Goal: Task Accomplishment & Management: Complete application form

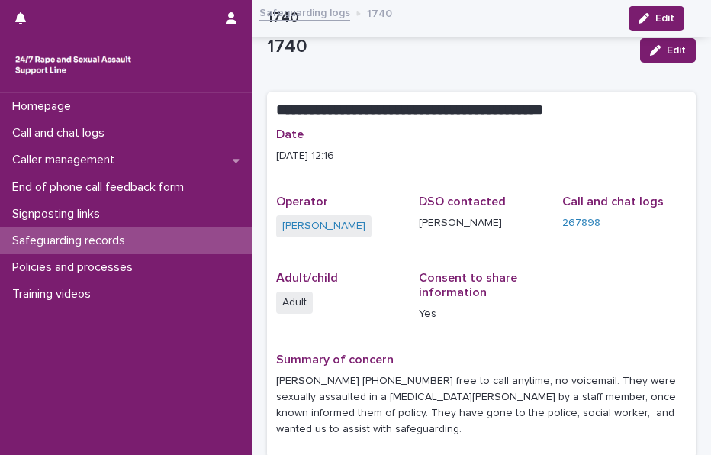
scroll to position [202, 0]
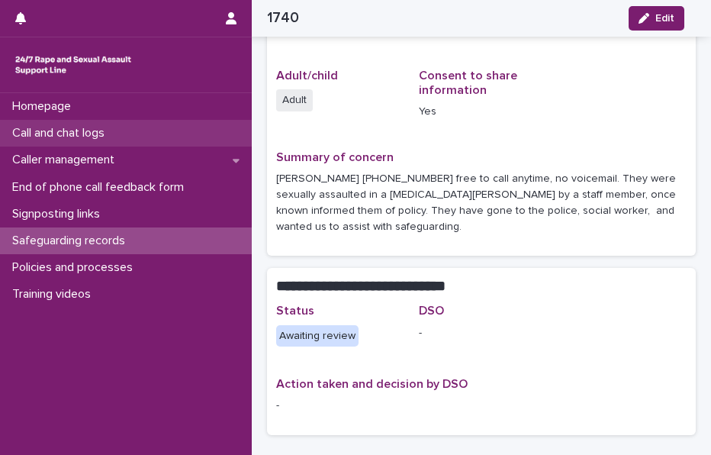
click at [103, 132] on p "Call and chat logs" at bounding box center [61, 133] width 111 height 15
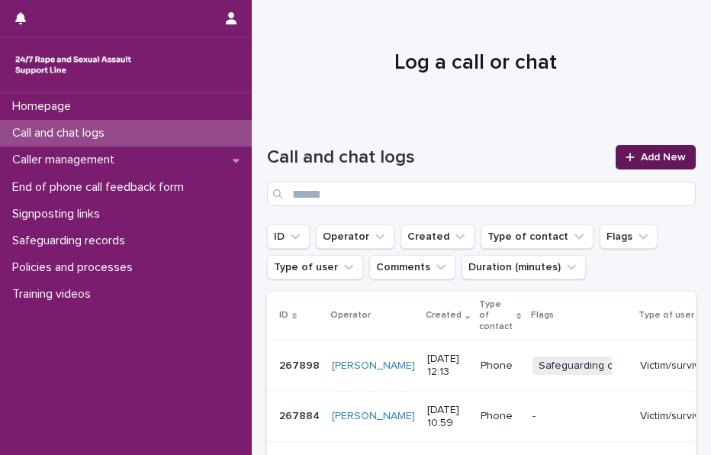
click at [650, 152] on span "Add New" at bounding box center [663, 157] width 45 height 11
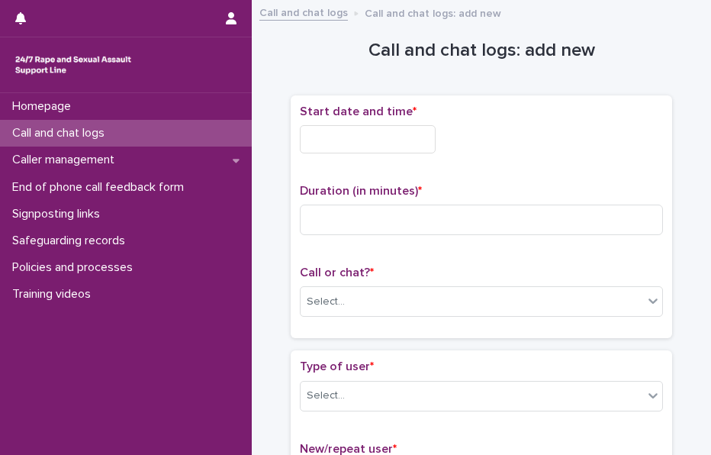
click at [395, 135] on input "text" at bounding box center [368, 139] width 136 height 28
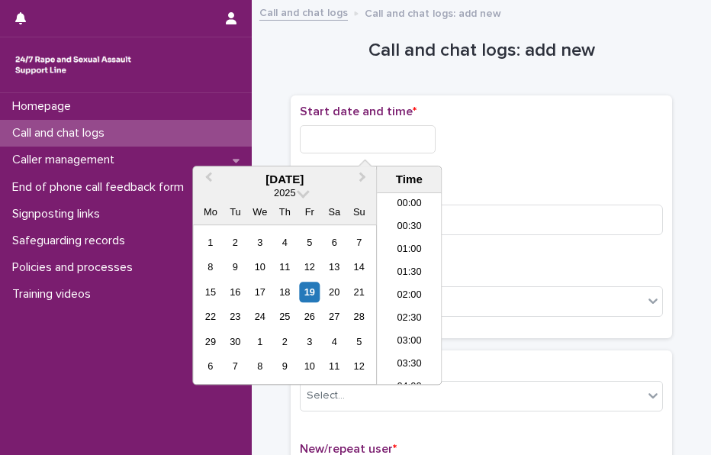
scroll to position [603, 0]
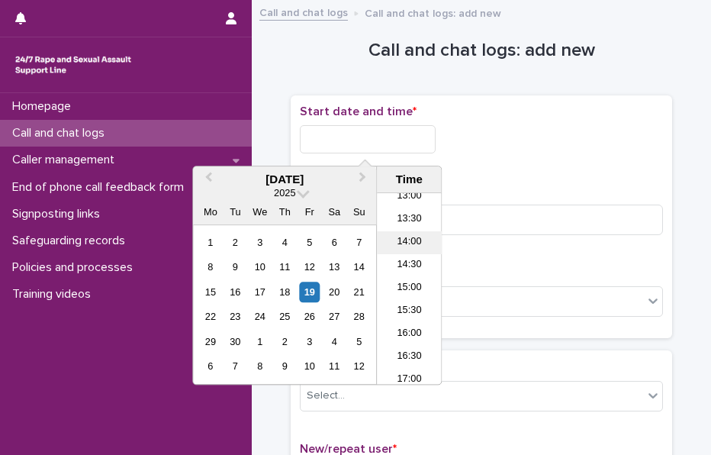
click at [405, 240] on li "14:00" at bounding box center [409, 242] width 65 height 23
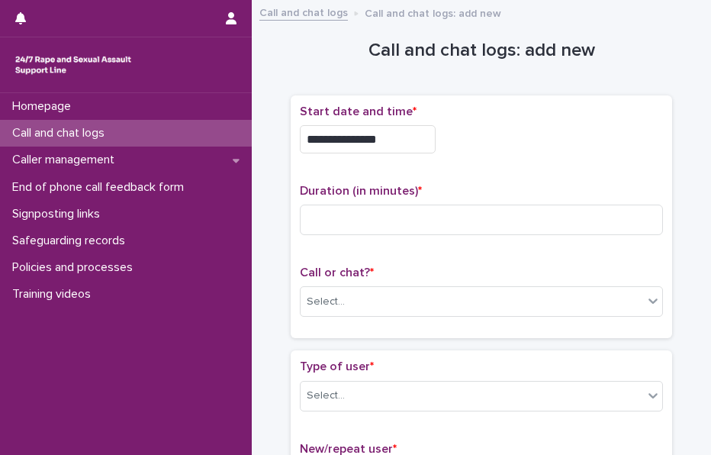
click at [397, 137] on input "**********" at bounding box center [368, 139] width 136 height 28
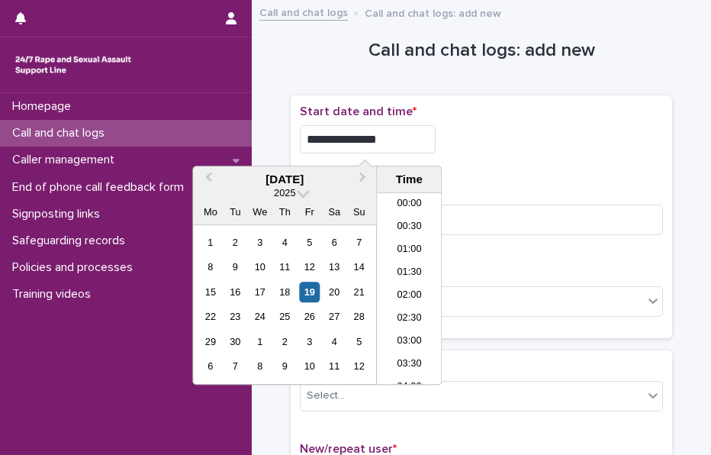
scroll to position [557, 0]
type input "**********"
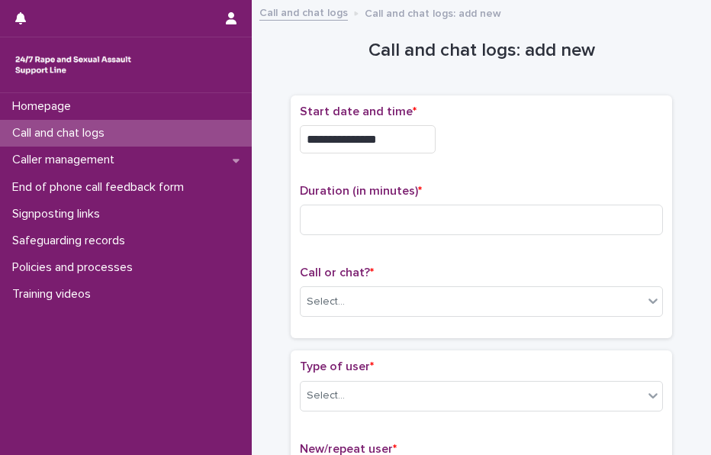
click at [540, 142] on div "**********" at bounding box center [481, 139] width 363 height 28
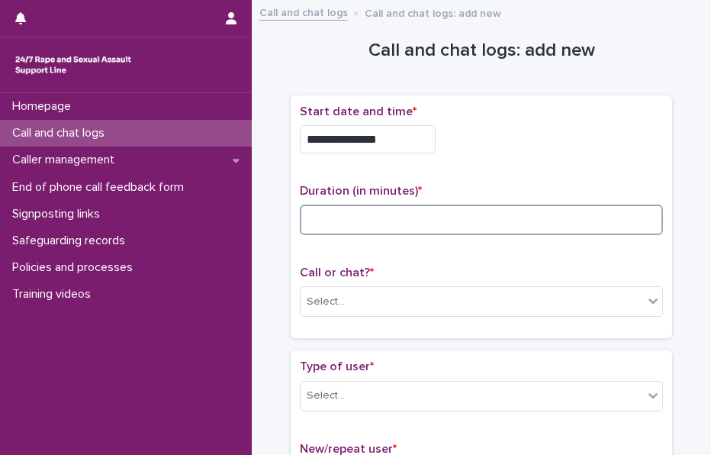
click at [342, 224] on input at bounding box center [481, 220] width 363 height 31
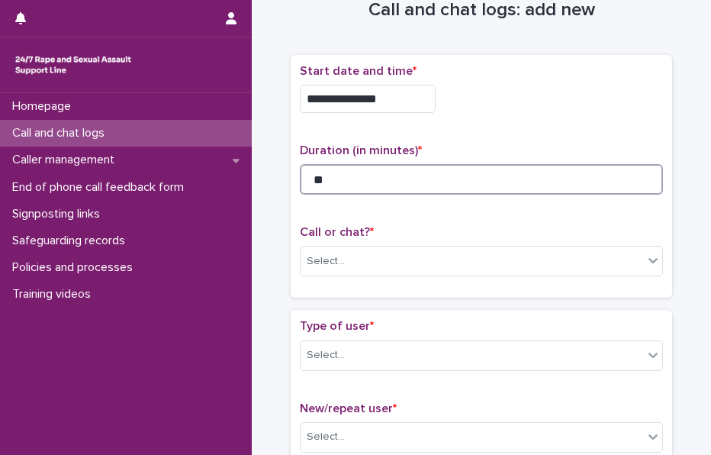
scroll to position [130, 0]
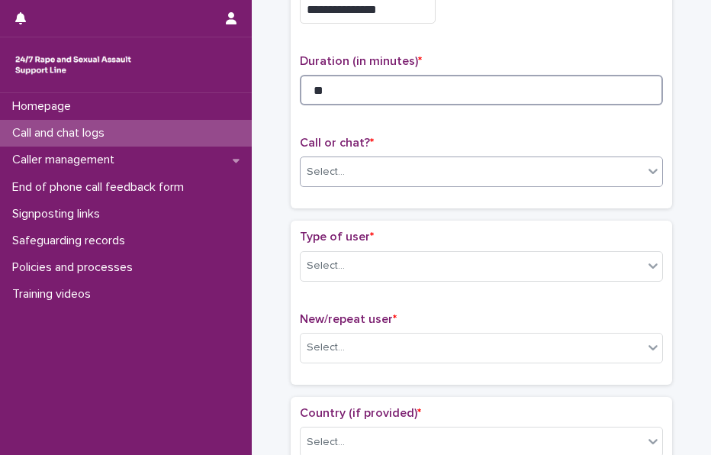
type input "**"
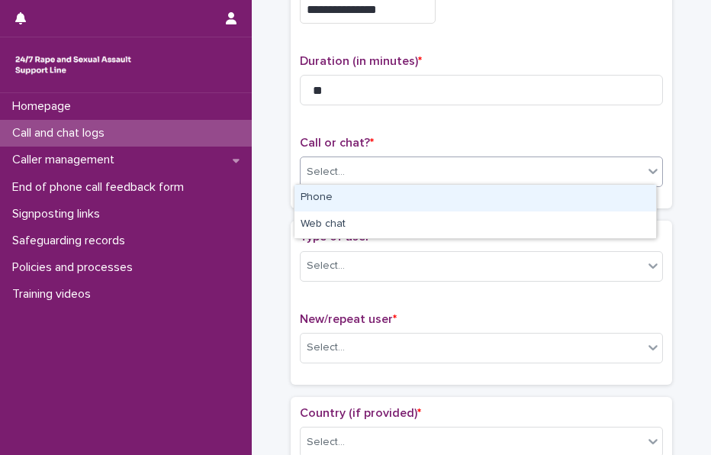
click at [319, 169] on div "Select..." at bounding box center [326, 172] width 38 height 16
click at [343, 190] on div "Phone" at bounding box center [476, 198] width 362 height 27
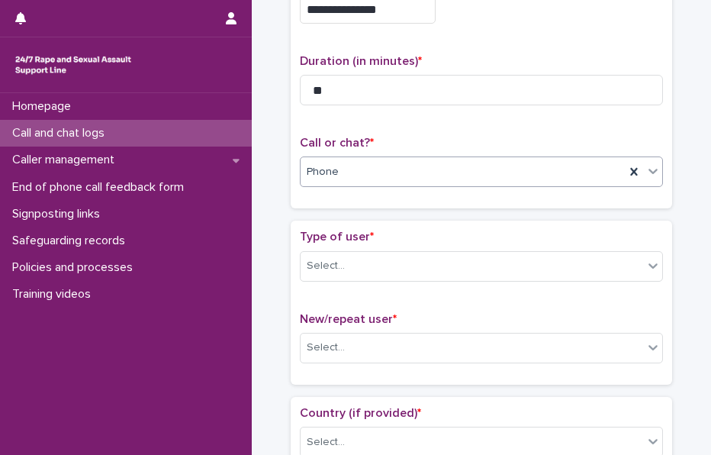
scroll to position [197, 0]
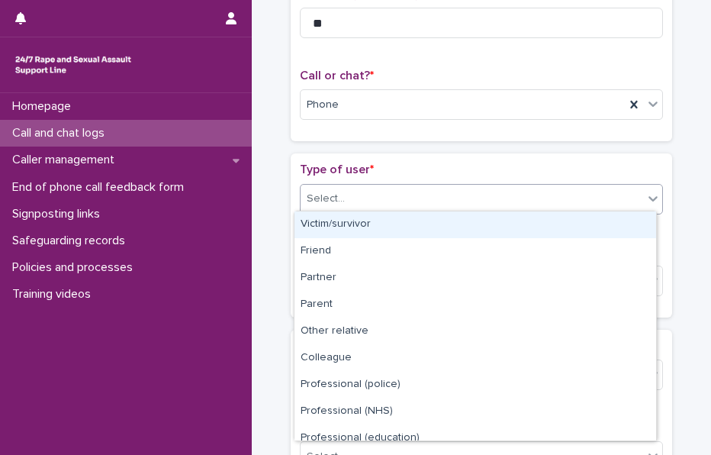
click at [343, 195] on div "Select..." at bounding box center [472, 198] width 343 height 25
click at [371, 228] on div "Victim/survivor" at bounding box center [476, 224] width 362 height 27
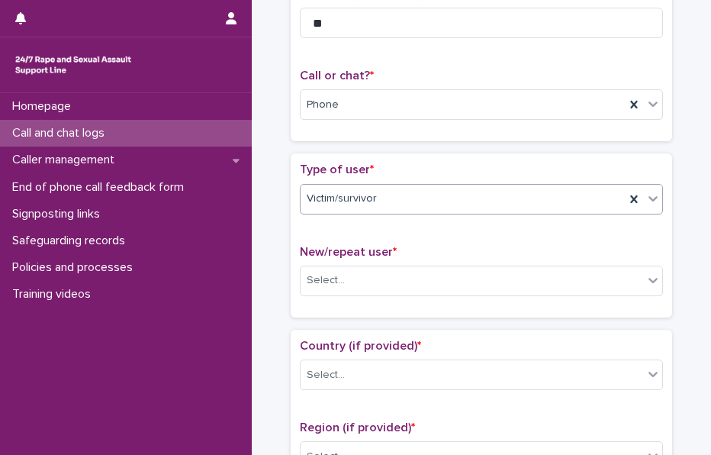
scroll to position [380, 0]
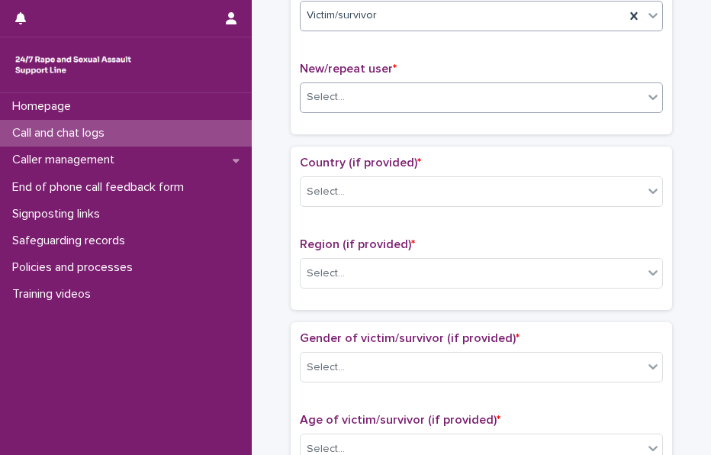
click at [321, 97] on div "Select..." at bounding box center [326, 97] width 38 height 16
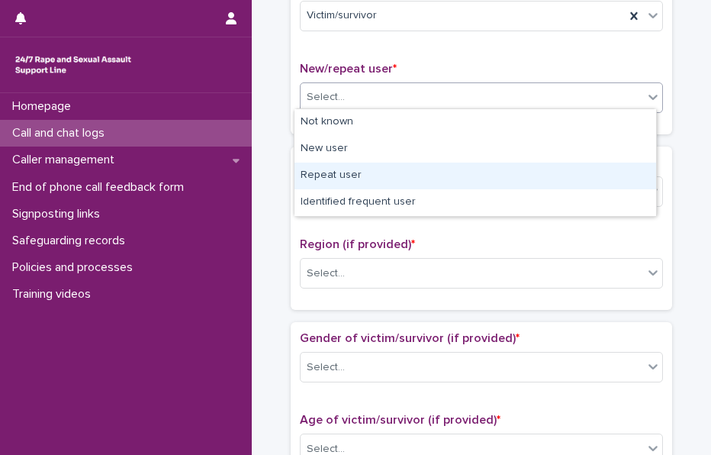
click at [349, 174] on div "Repeat user" at bounding box center [476, 176] width 362 height 27
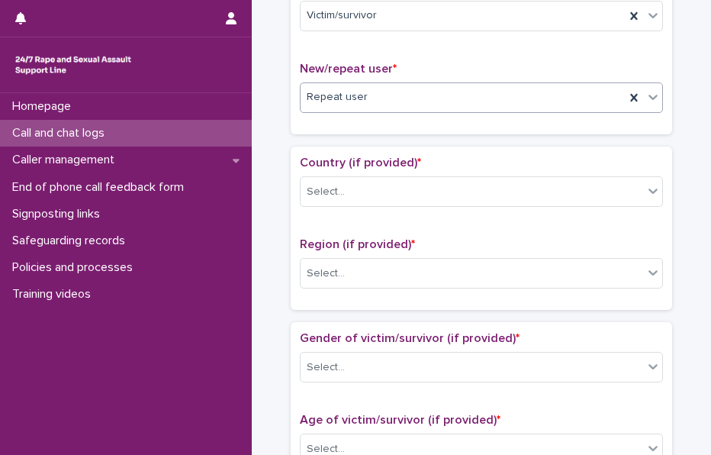
scroll to position [417, 0]
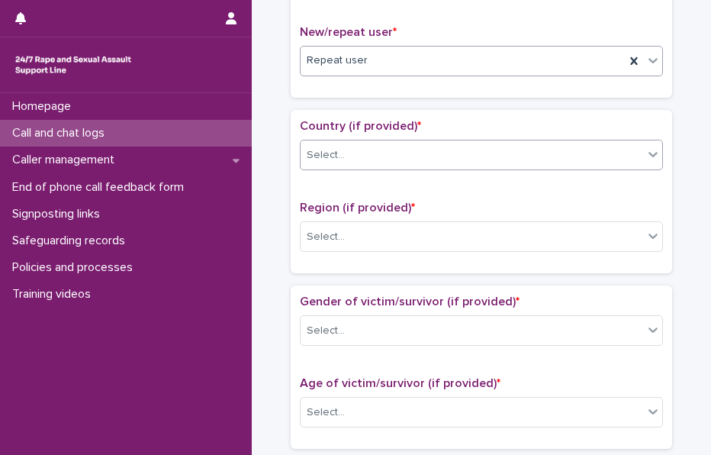
click at [335, 153] on div "Select..." at bounding box center [326, 155] width 38 height 16
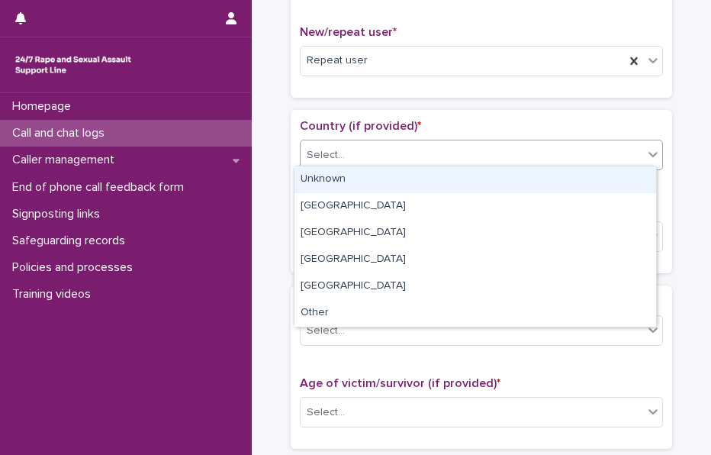
click at [367, 176] on div "Unknown" at bounding box center [476, 179] width 362 height 27
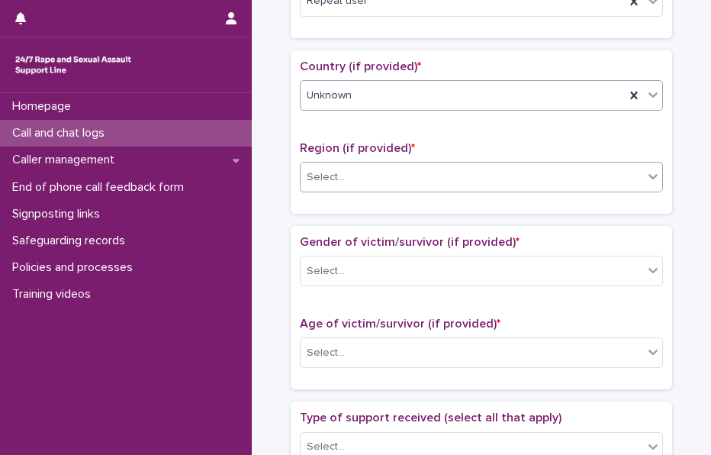
click at [353, 172] on div "Select..." at bounding box center [472, 177] width 343 height 25
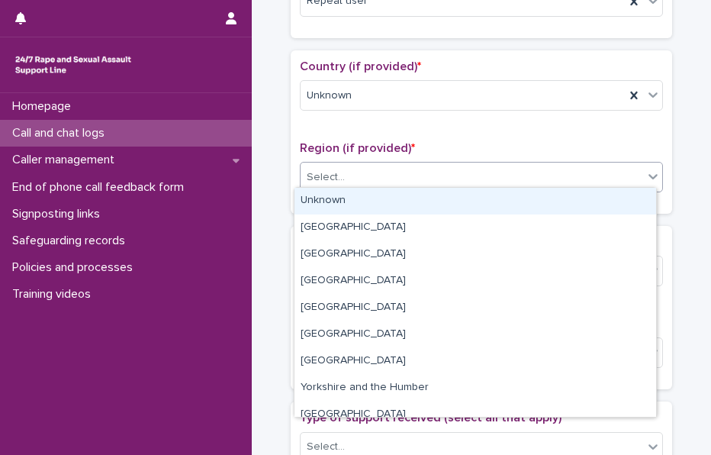
click at [394, 198] on div "Unknown" at bounding box center [476, 201] width 362 height 27
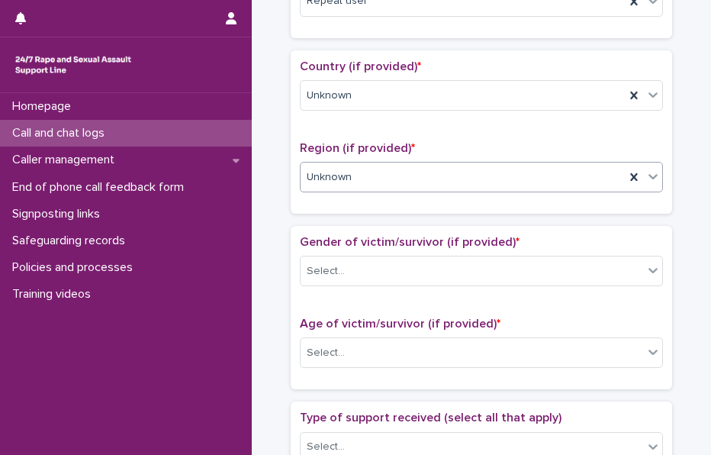
scroll to position [559, 0]
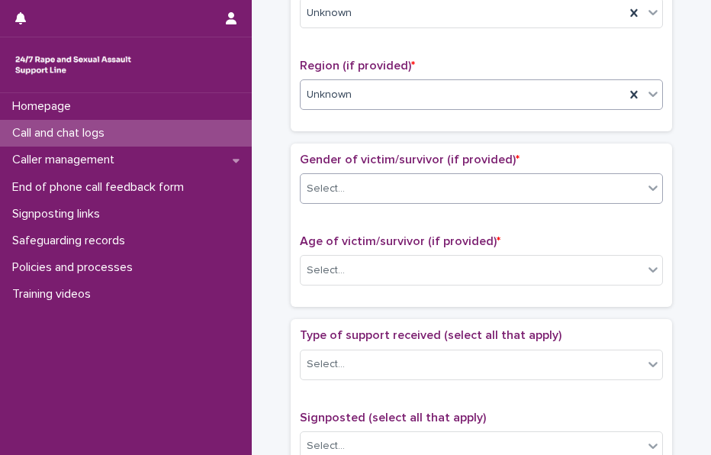
click at [376, 184] on div "Select..." at bounding box center [472, 188] width 343 height 25
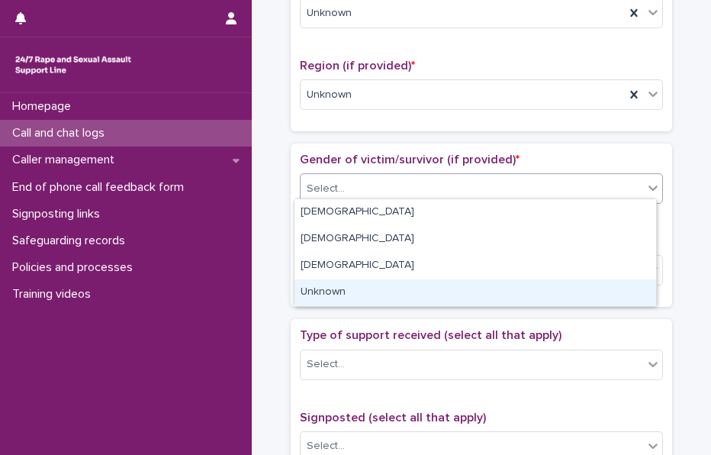
click at [365, 292] on div "Unknown" at bounding box center [476, 292] width 362 height 27
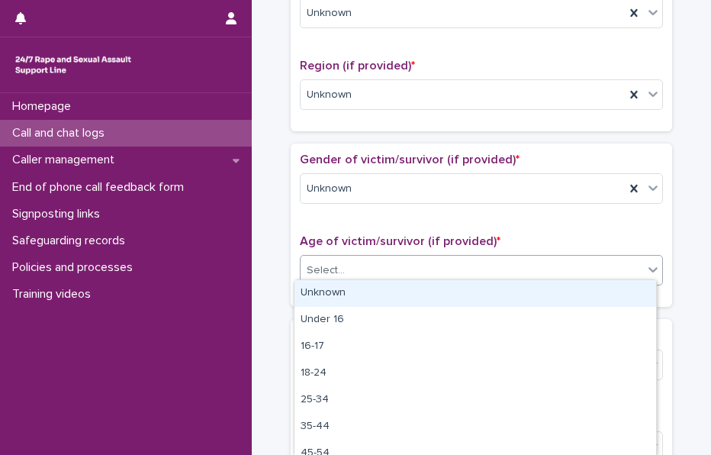
click at [369, 278] on div "Select..." at bounding box center [481, 270] width 363 height 31
click at [389, 295] on div "Unknown" at bounding box center [476, 293] width 362 height 27
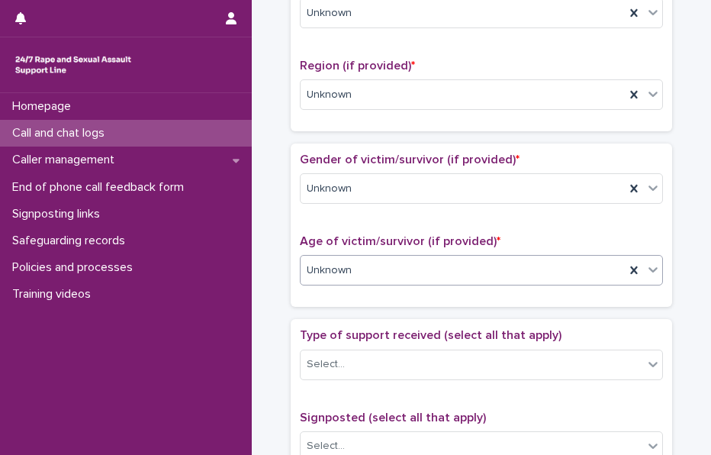
scroll to position [676, 0]
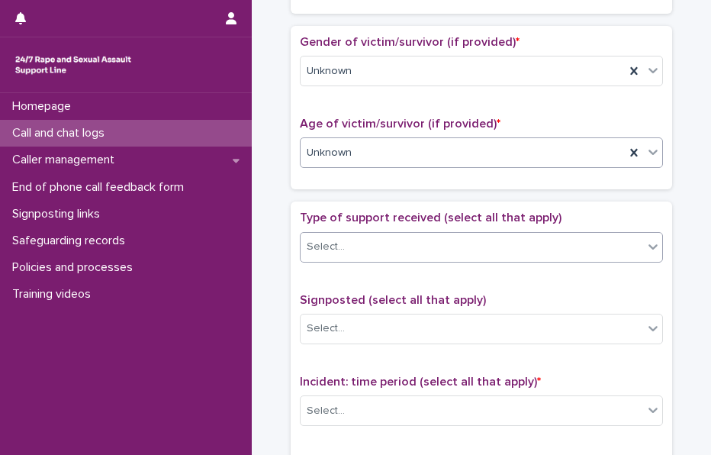
click at [358, 248] on div "Select..." at bounding box center [472, 246] width 343 height 25
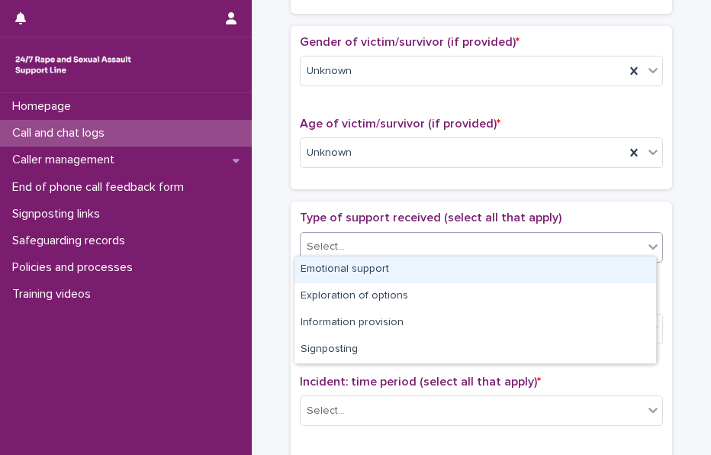
click at [372, 275] on div "Emotional support" at bounding box center [476, 269] width 362 height 27
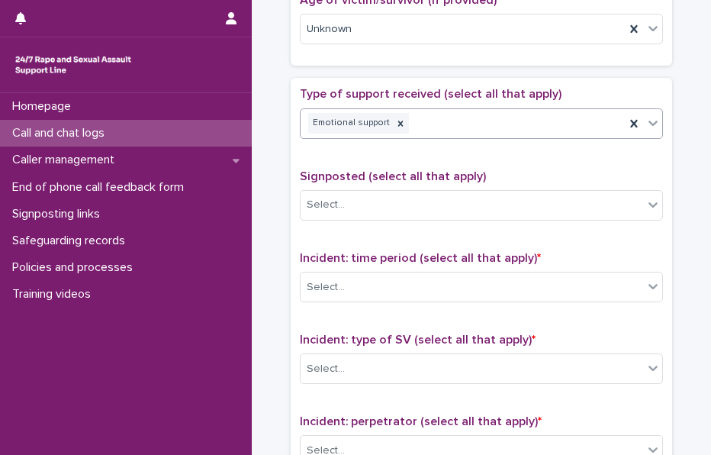
scroll to position [801, 0]
click at [340, 201] on div "Select..." at bounding box center [472, 204] width 343 height 25
click at [393, 192] on div "Select..." at bounding box center [472, 204] width 343 height 25
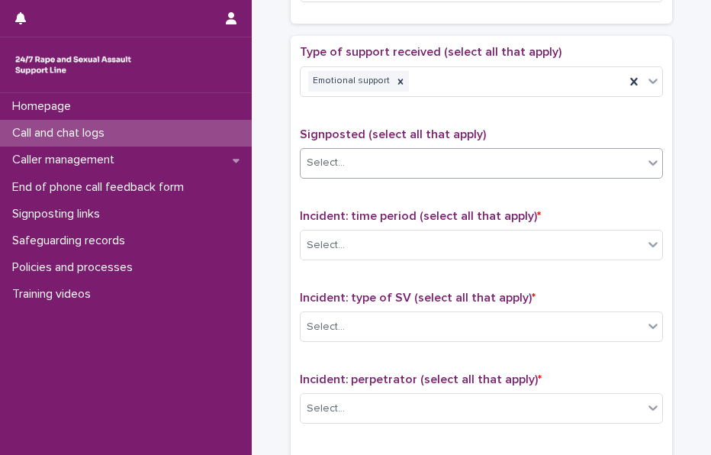
scroll to position [924, 0]
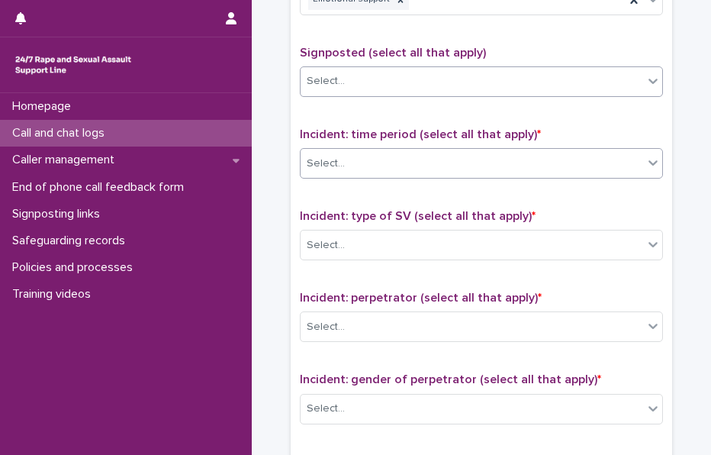
click at [360, 151] on div "Select..." at bounding box center [472, 163] width 343 height 25
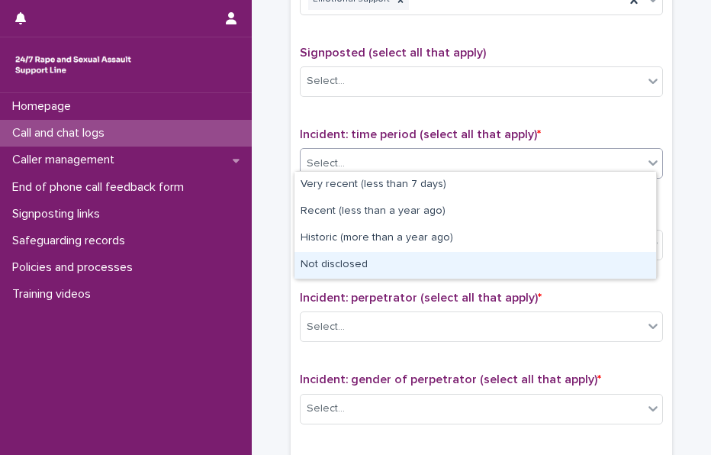
click at [322, 263] on div "Not disclosed" at bounding box center [476, 265] width 362 height 27
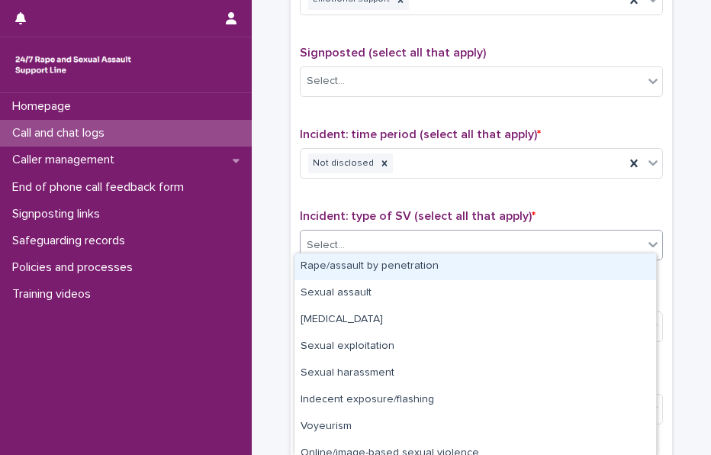
click at [330, 248] on div "Select..." at bounding box center [472, 245] width 343 height 25
click at [345, 263] on div "Rape/assault by penetration" at bounding box center [476, 266] width 362 height 27
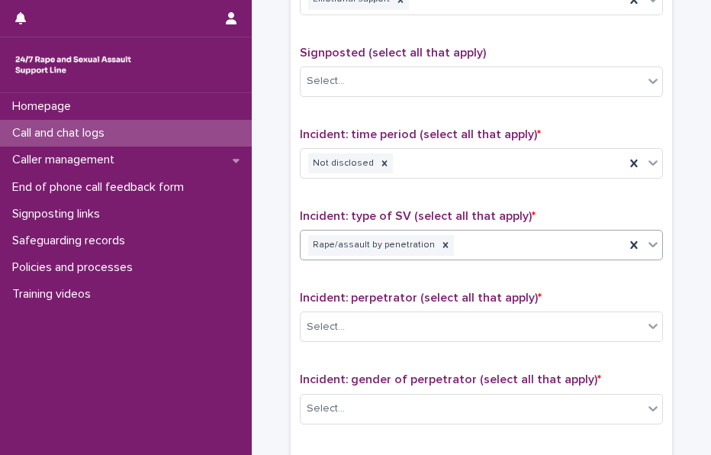
scroll to position [1011, 0]
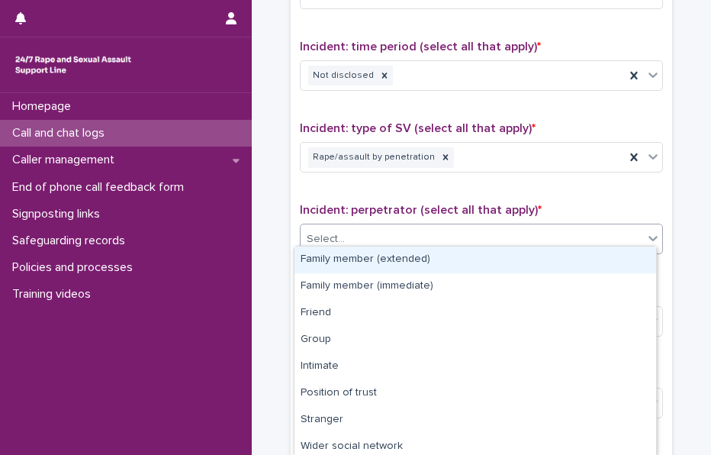
click at [331, 233] on div "Select..." at bounding box center [326, 239] width 38 height 16
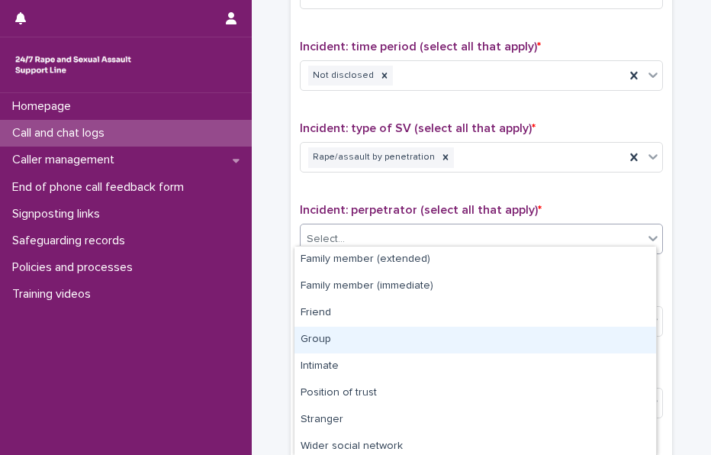
scroll to position [85, 0]
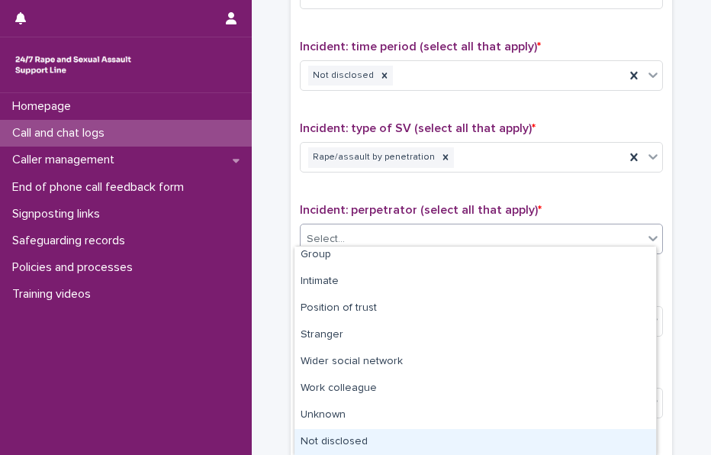
click at [340, 445] on div "Not disclosed" at bounding box center [476, 442] width 362 height 27
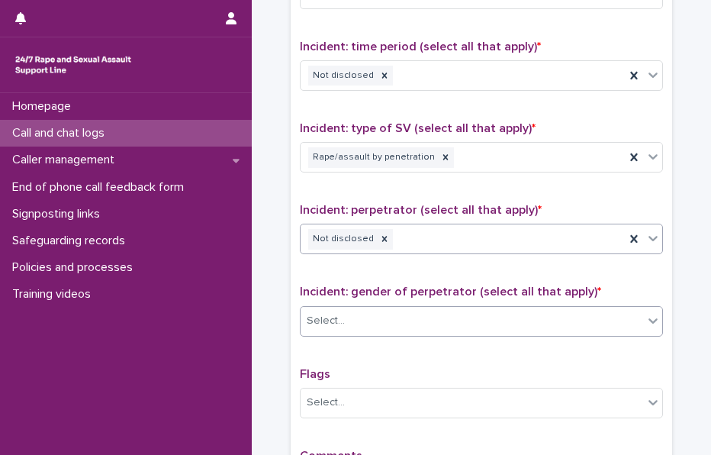
scroll to position [1092, 0]
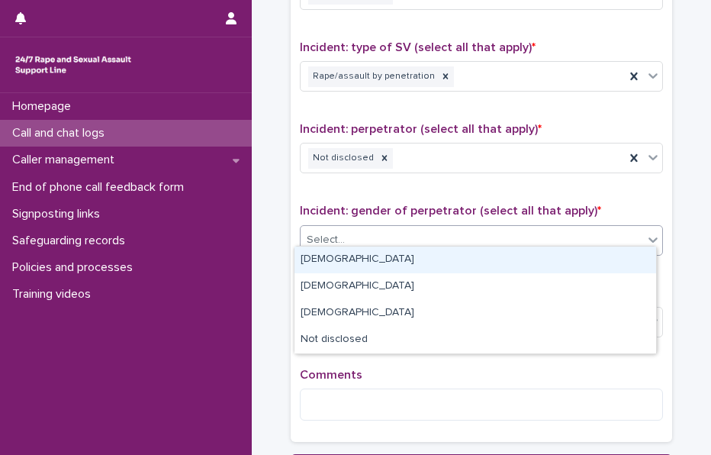
click at [327, 242] on div "Select..." at bounding box center [472, 239] width 343 height 25
click at [339, 256] on div "[DEMOGRAPHIC_DATA]" at bounding box center [476, 260] width 362 height 27
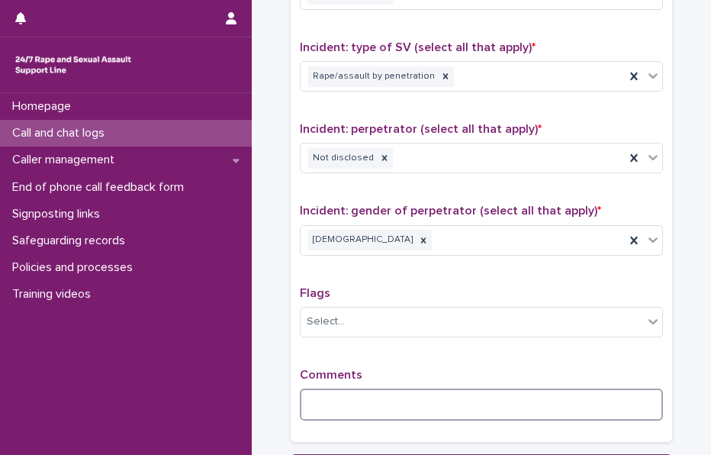
click at [339, 402] on textarea at bounding box center [481, 404] width 363 height 32
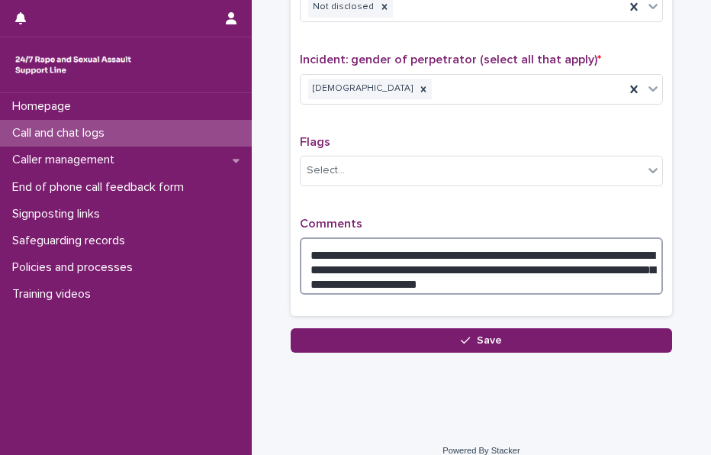
scroll to position [1251, 0]
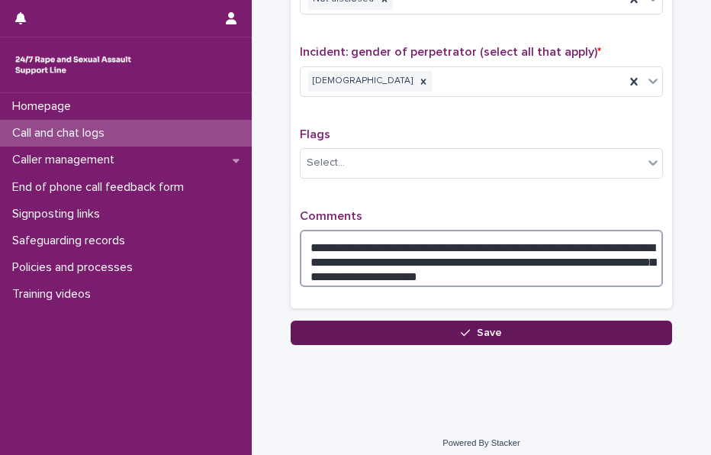
type textarea "**********"
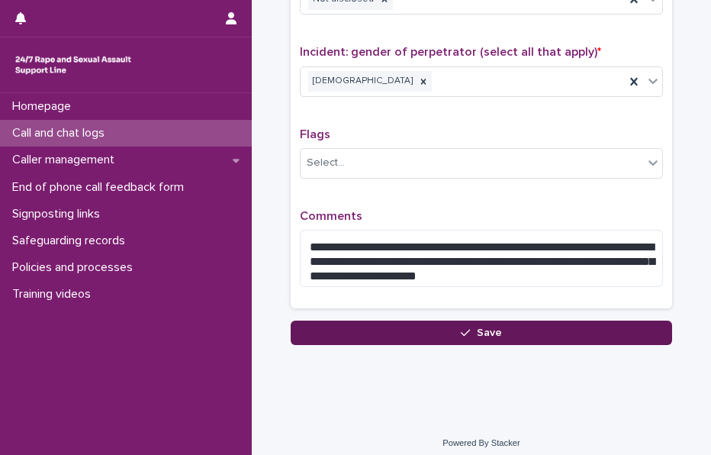
click at [368, 321] on button "Save" at bounding box center [482, 333] width 382 height 24
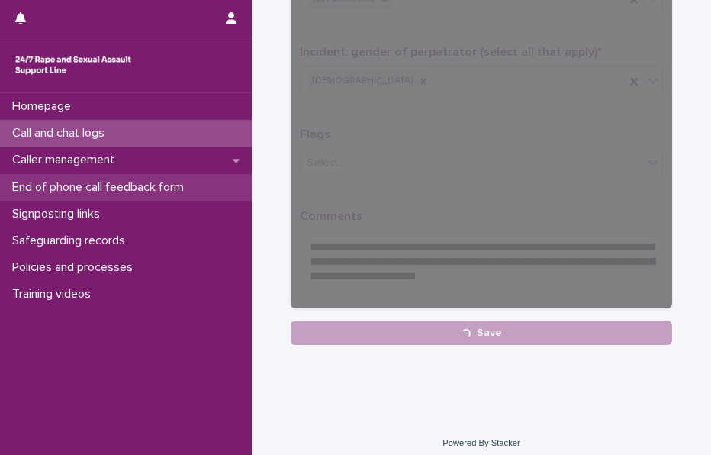
click at [121, 181] on p "End of phone call feedback form" at bounding box center [101, 187] width 190 height 15
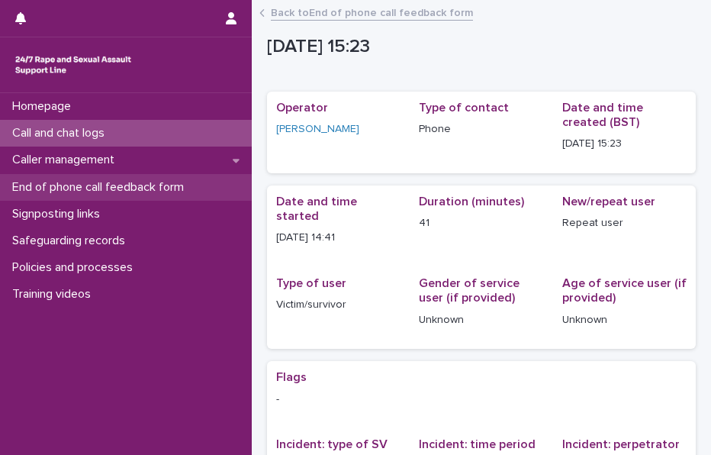
click at [185, 189] on p "End of phone call feedback form" at bounding box center [101, 187] width 190 height 15
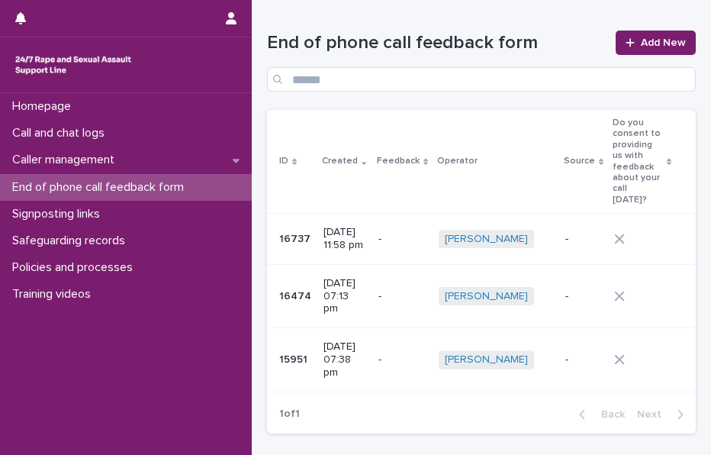
click at [421, 214] on td "- -" at bounding box center [402, 239] width 60 height 51
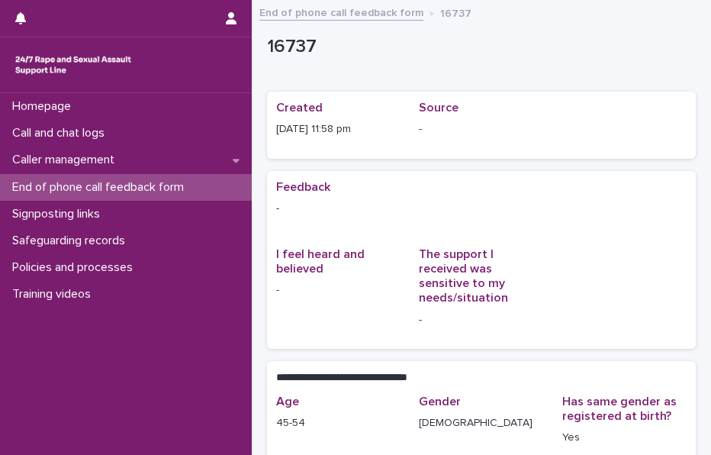
scroll to position [278, 0]
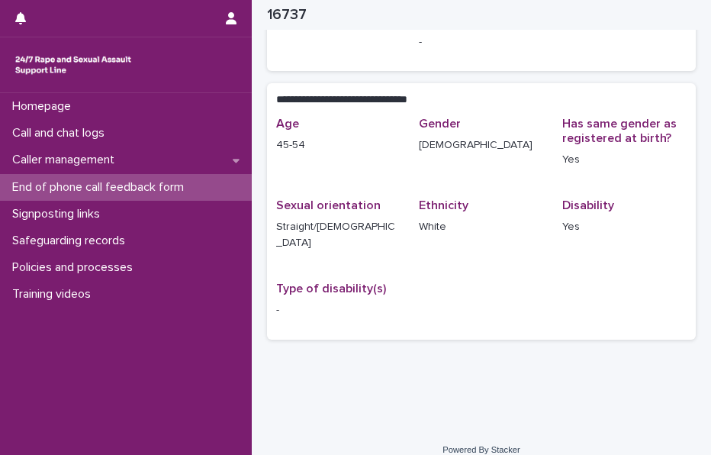
click at [124, 183] on p "End of phone call feedback form" at bounding box center [101, 187] width 190 height 15
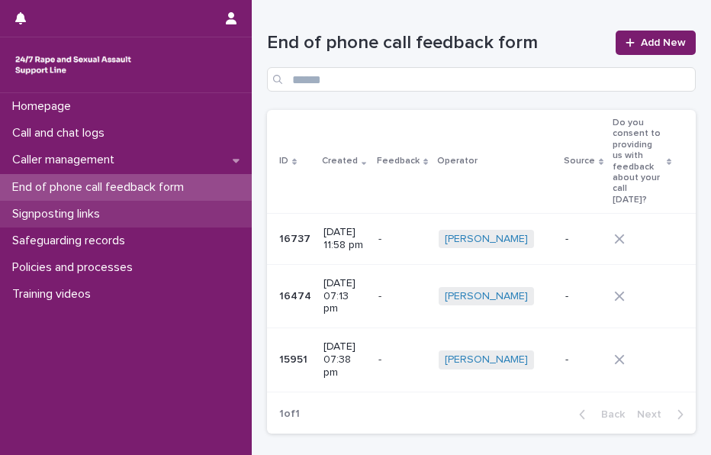
click at [81, 214] on p "Signposting links" at bounding box center [59, 214] width 106 height 15
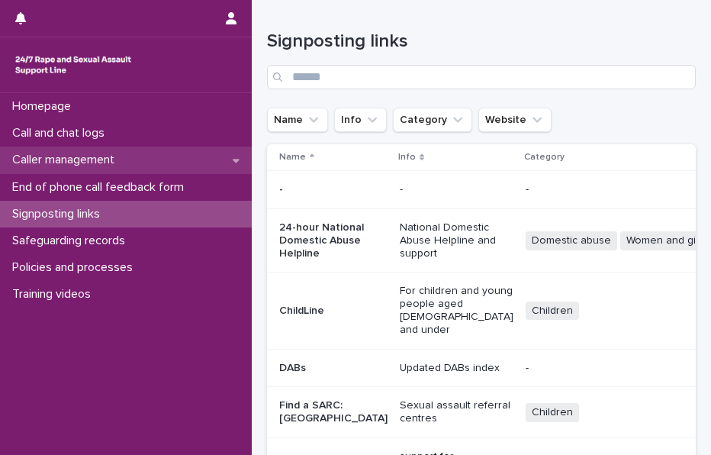
click at [73, 169] on div "Caller management" at bounding box center [126, 160] width 252 height 27
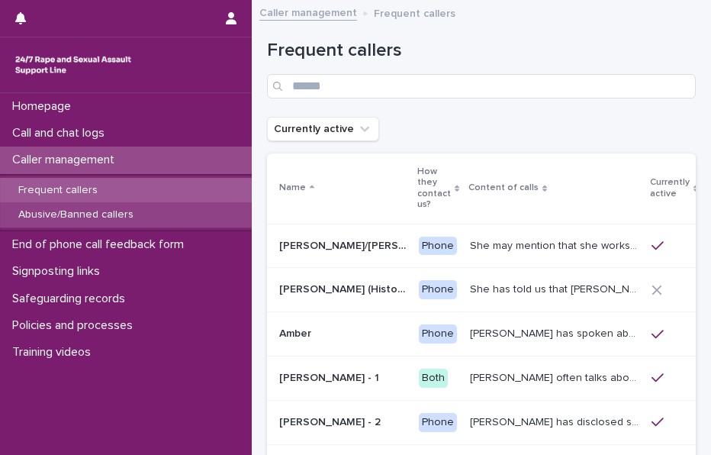
click at [79, 207] on div "Abusive/Banned callers" at bounding box center [126, 214] width 252 height 25
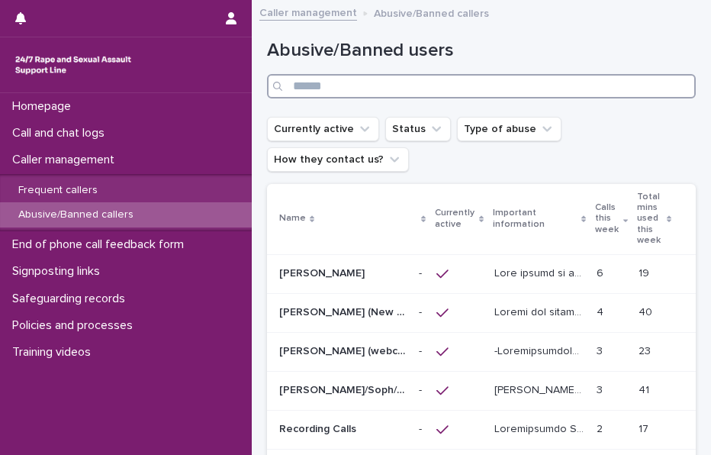
click at [318, 84] on input "Search" at bounding box center [481, 86] width 429 height 24
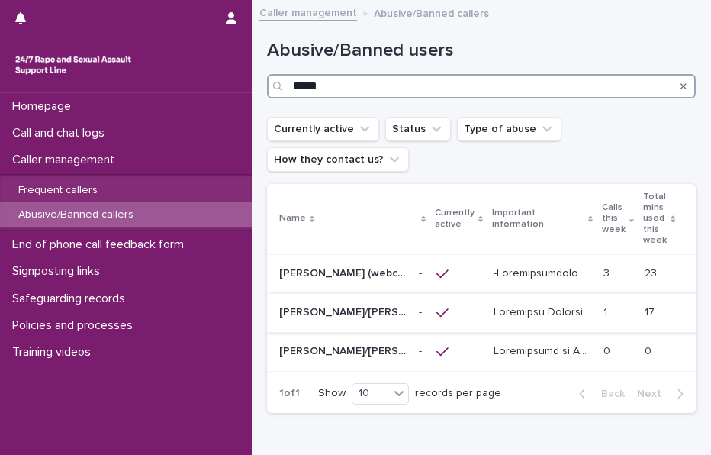
type input "*****"
click at [383, 323] on div "[PERSON_NAME]/[PERSON_NAME]/[PERSON_NAME]/[PERSON_NAME]/[PERSON_NAME]" at bounding box center [342, 312] width 127 height 25
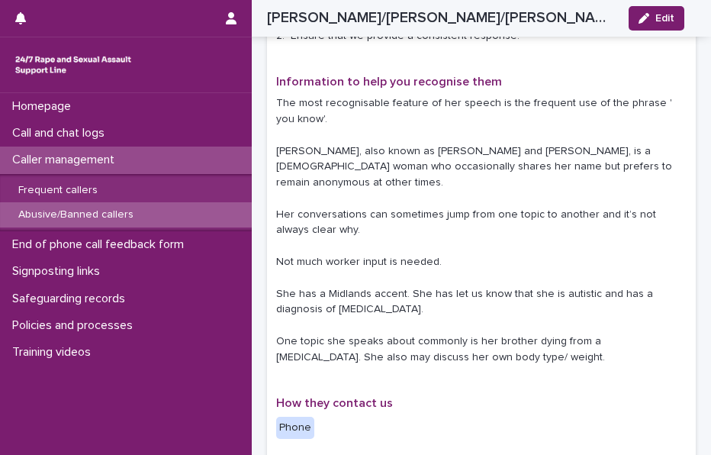
scroll to position [411, 0]
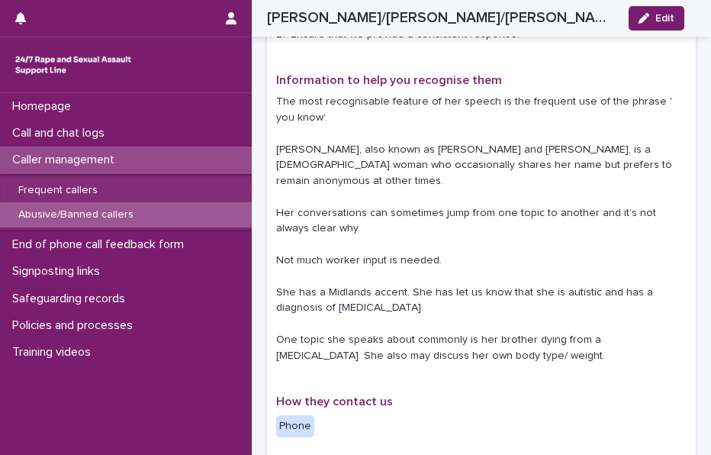
click at [343, 228] on p "The most recognisable feature of her speech is the frequent use of the phrase '…" at bounding box center [481, 229] width 411 height 270
drag, startPoint x: 343, startPoint y: 228, endPoint x: 381, endPoint y: 260, distance: 48.8
click at [381, 260] on p "The most recognisable feature of her speech is the frequent use of the phrase '…" at bounding box center [481, 229] width 411 height 270
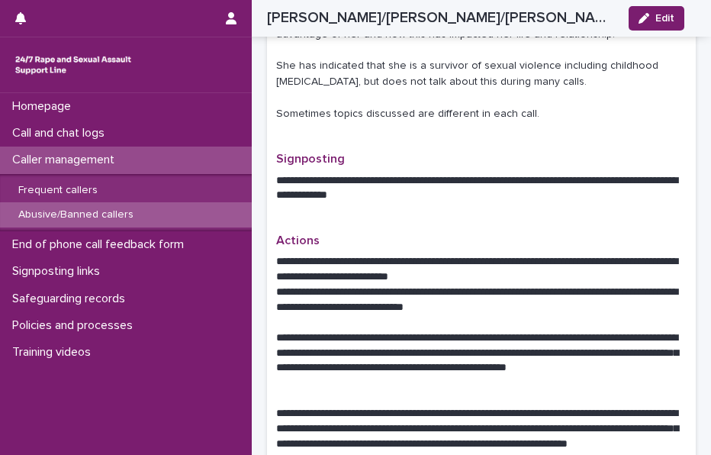
scroll to position [978, 0]
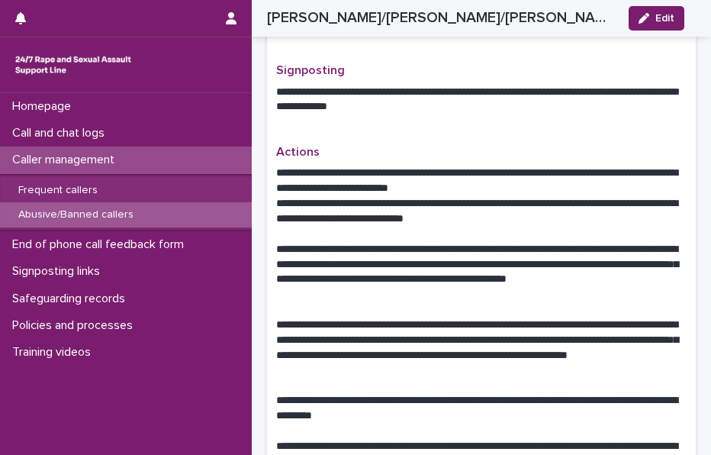
click at [388, 196] on p "**********" at bounding box center [475, 211] width 399 height 31
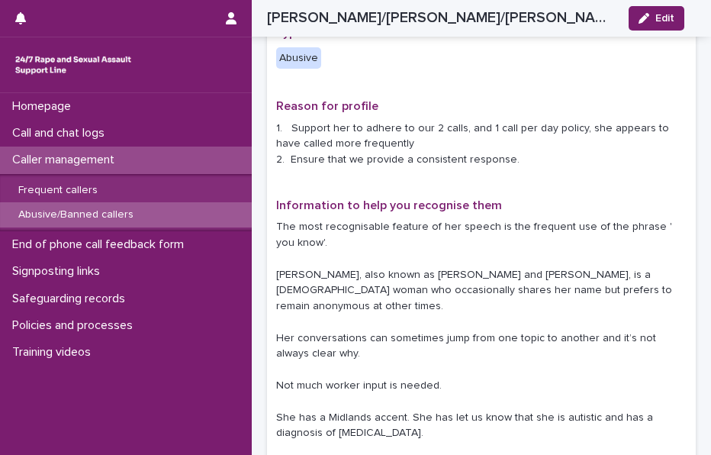
scroll to position [501, 0]
